Goal: Task Accomplishment & Management: Manage account settings

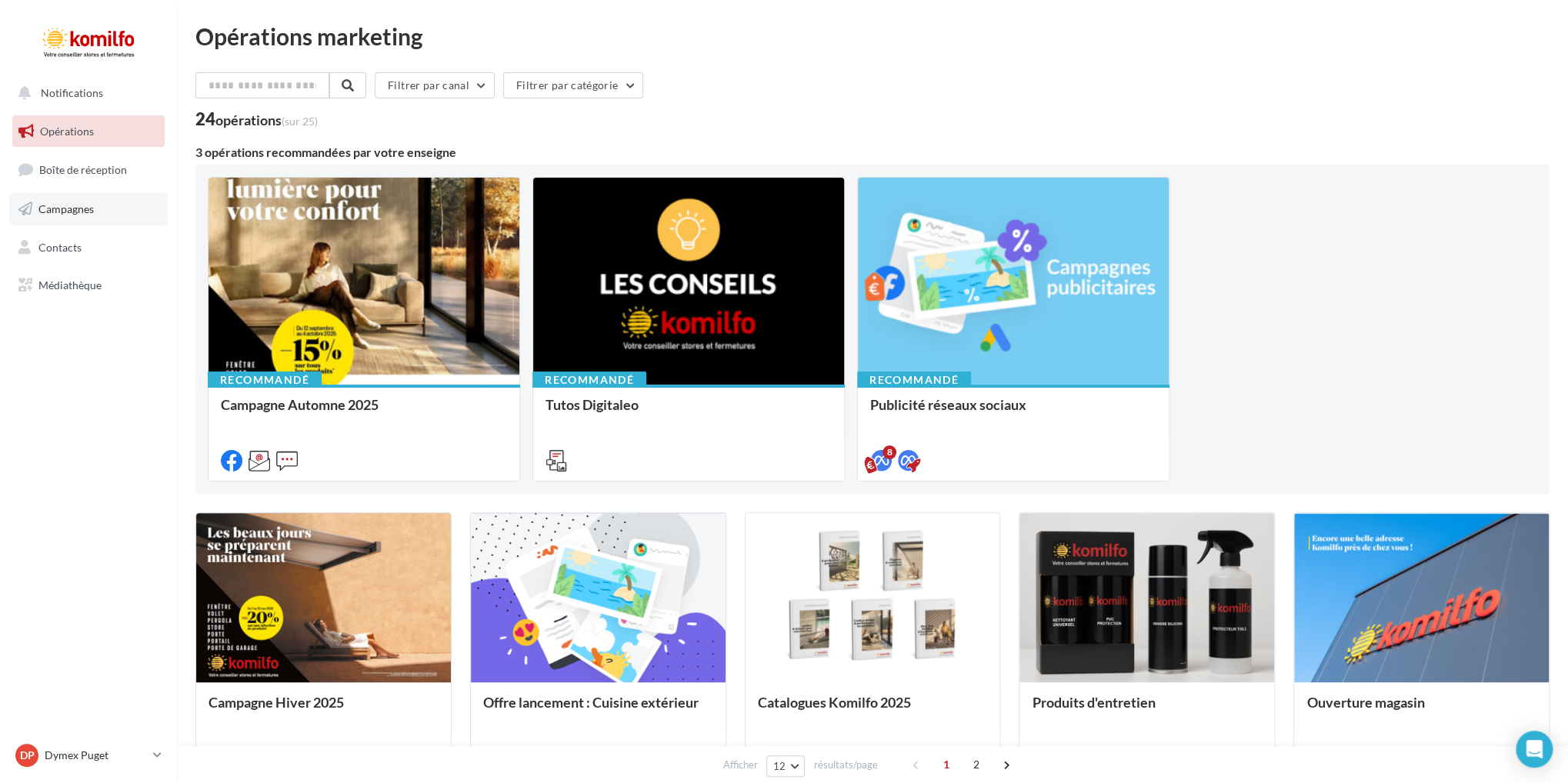
click at [86, 206] on span "Campagnes" at bounding box center [66, 209] width 55 height 13
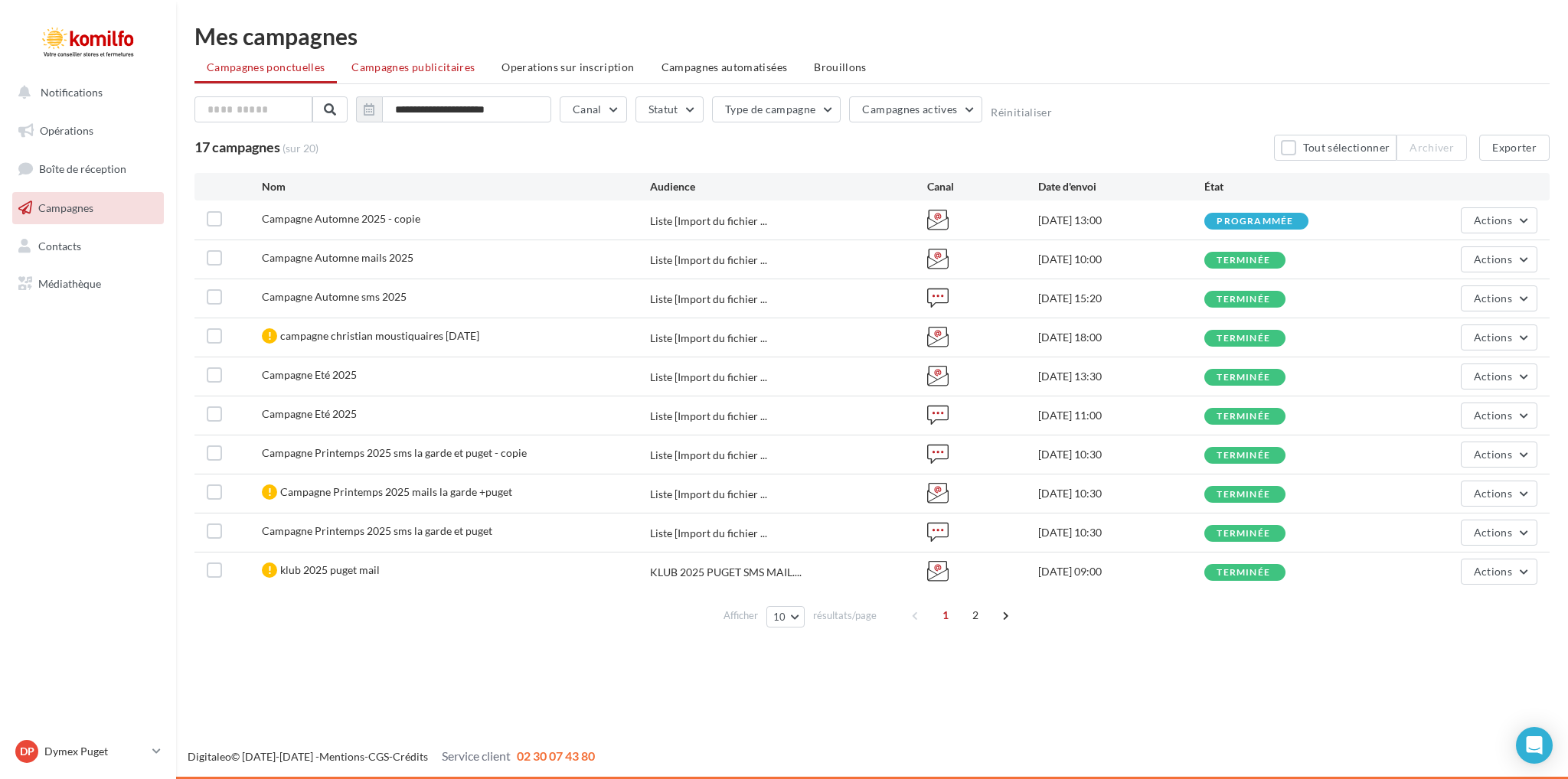
click at [470, 62] on span "Campagnes publicitaires" at bounding box center [412, 66] width 123 height 13
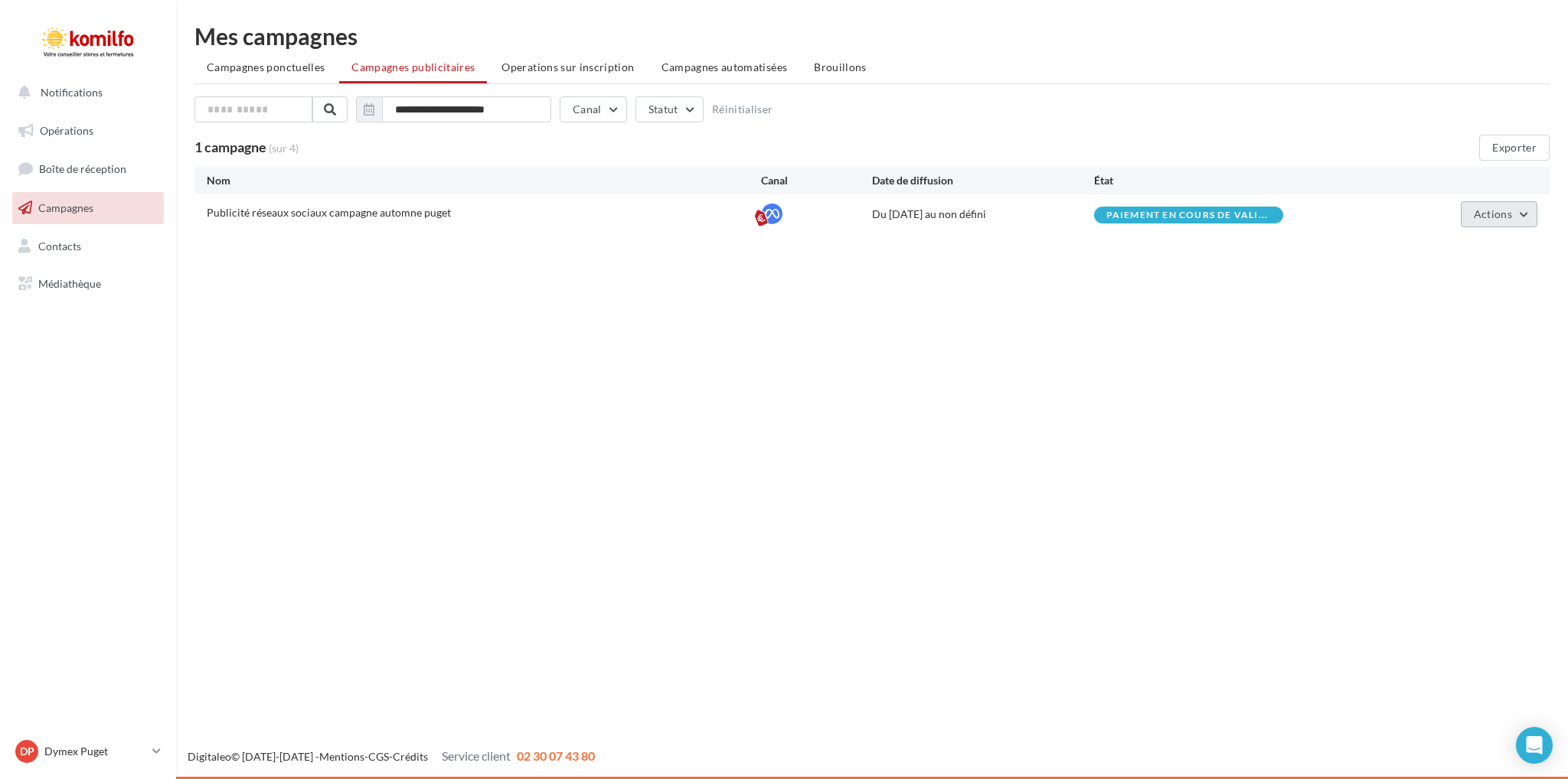
click at [1531, 212] on button "Actions" at bounding box center [1499, 214] width 77 height 26
click at [1451, 332] on button "Voir les prélèvements" at bounding box center [1461, 330] width 153 height 39
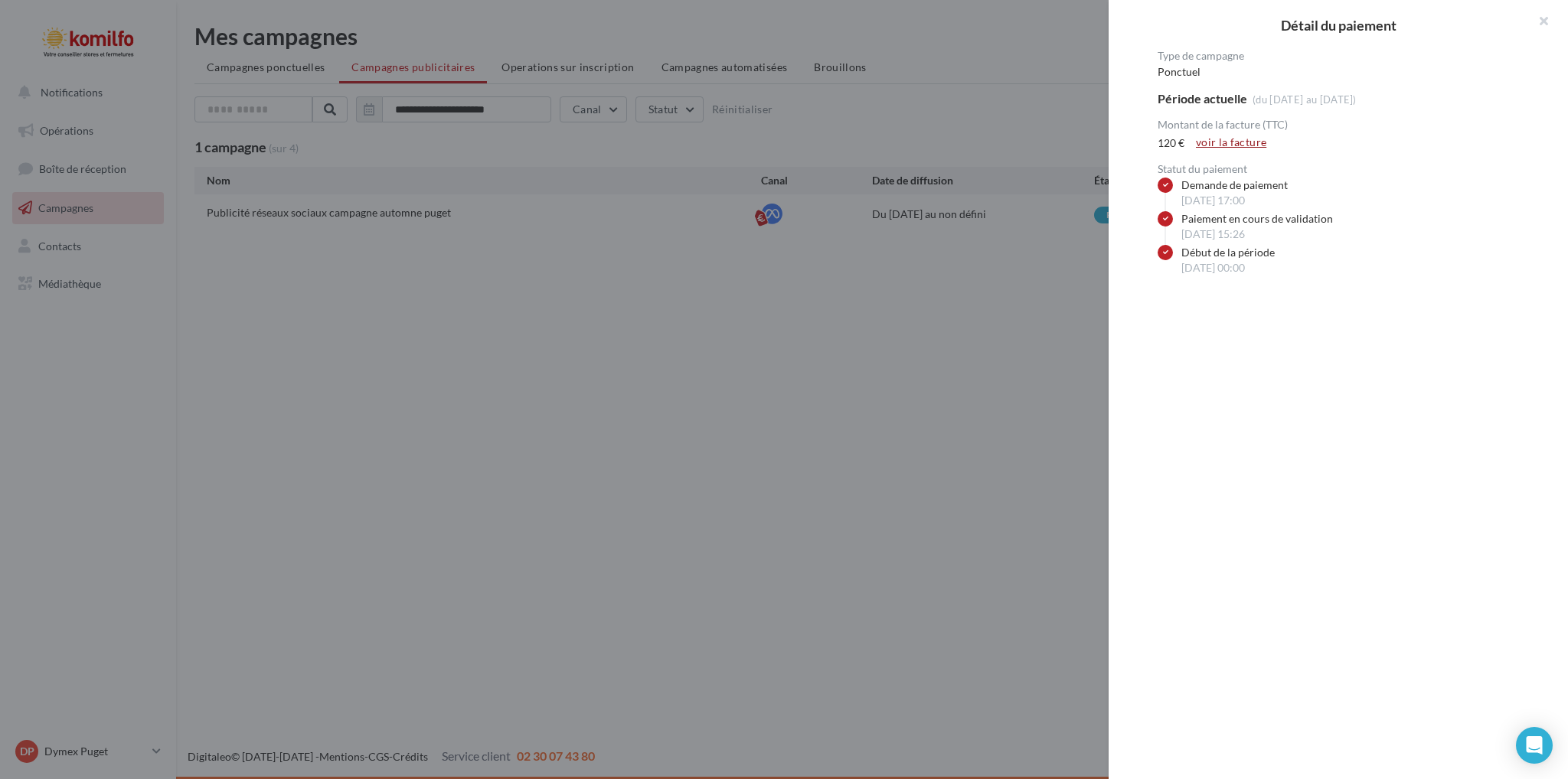
click at [1231, 144] on link "voir la facture" at bounding box center [1231, 142] width 83 height 19
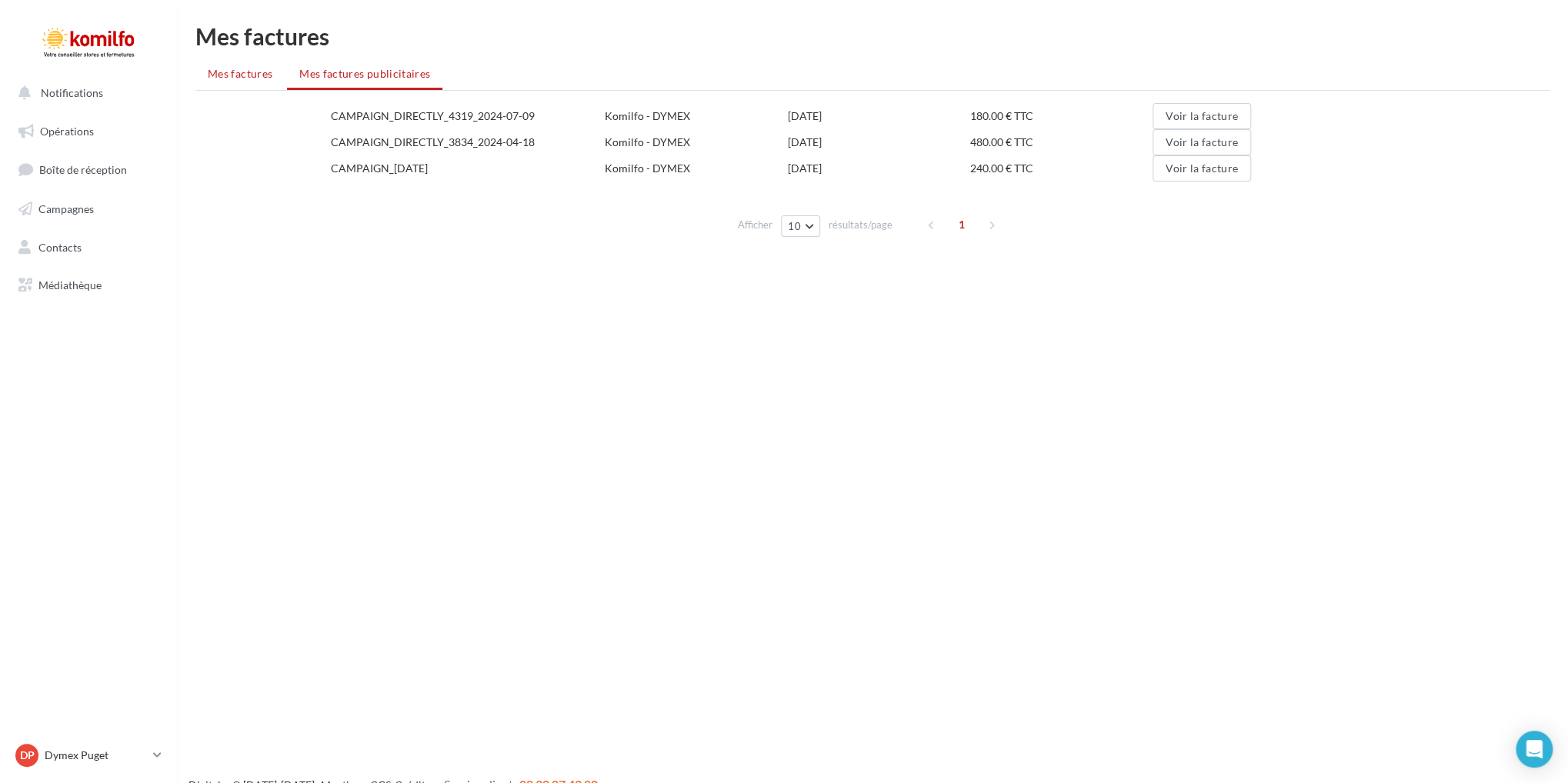
click at [251, 82] on li "Mes factures" at bounding box center [240, 74] width 89 height 28
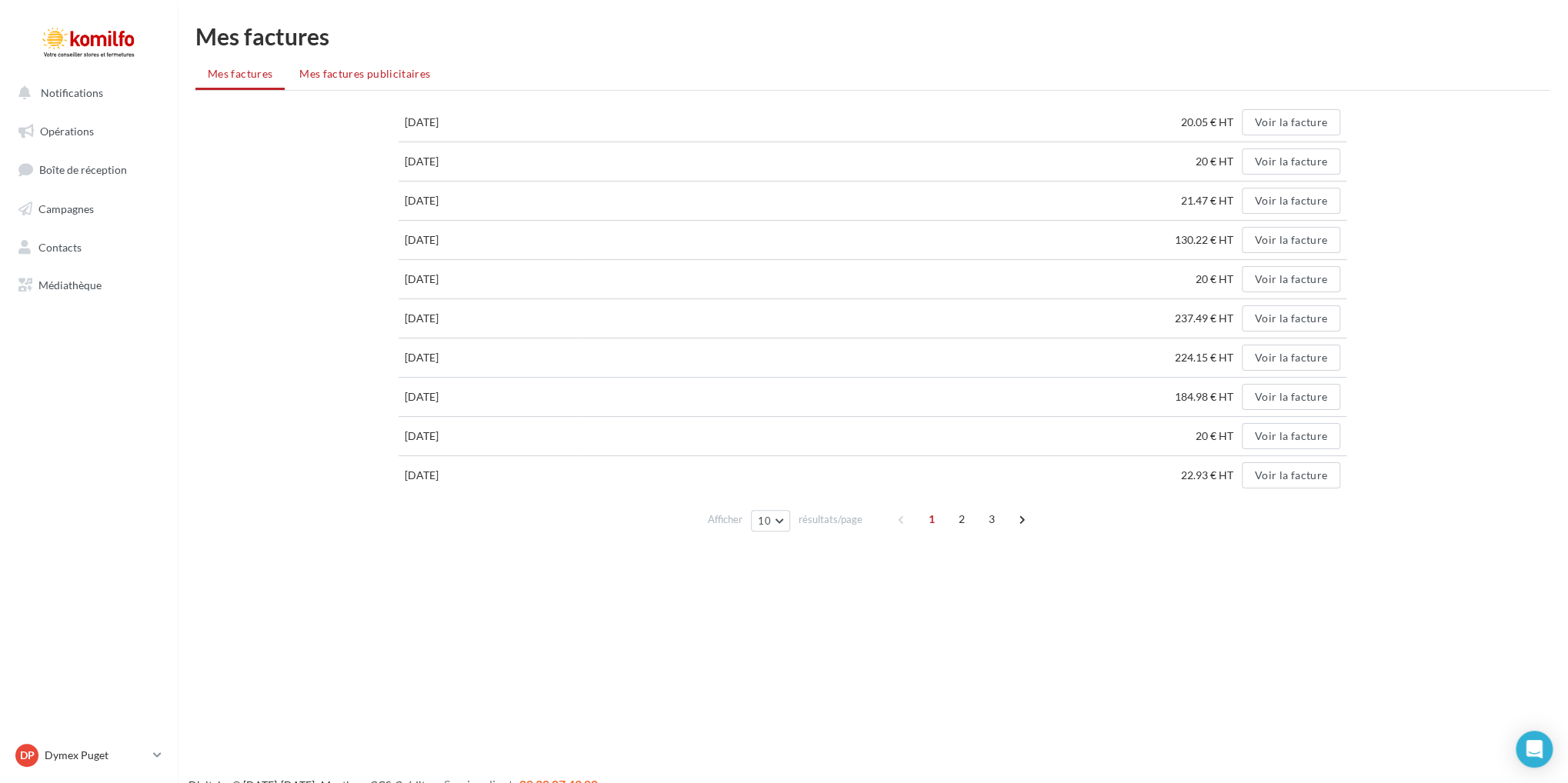
click at [420, 73] on span "Mes factures publicitaires" at bounding box center [365, 73] width 131 height 13
